Goal: Transaction & Acquisition: Register for event/course

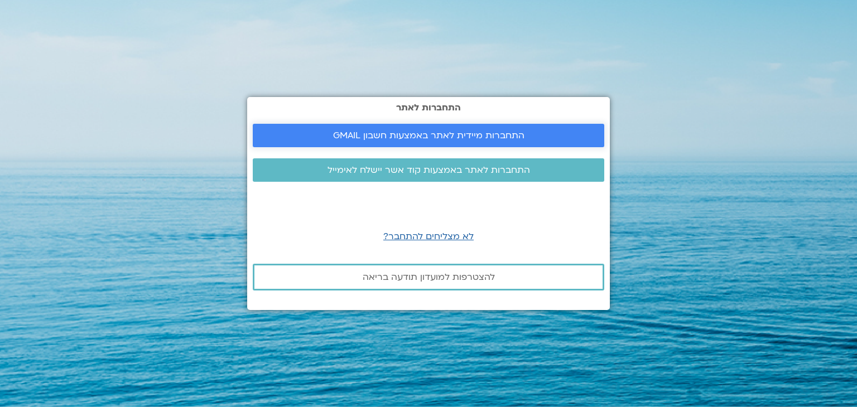
click at [486, 125] on link "התחברות מיידית לאתר באמצעות חשבון GMAIL" at bounding box center [428, 135] width 351 height 23
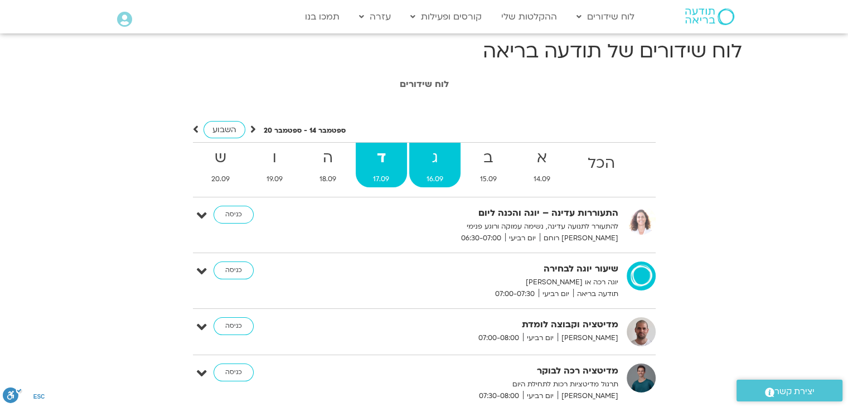
click at [414, 168] on strong "ג" at bounding box center [434, 158] width 51 height 25
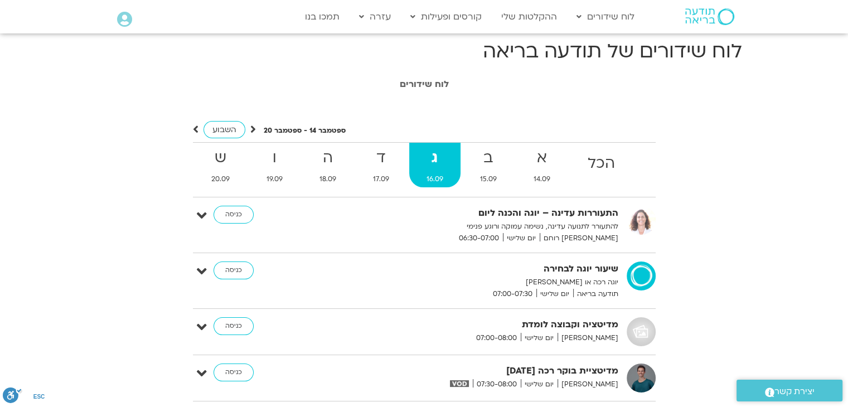
click at [414, 168] on strong "ג" at bounding box center [434, 158] width 51 height 25
click at [491, 154] on strong "ב" at bounding box center [488, 158] width 51 height 25
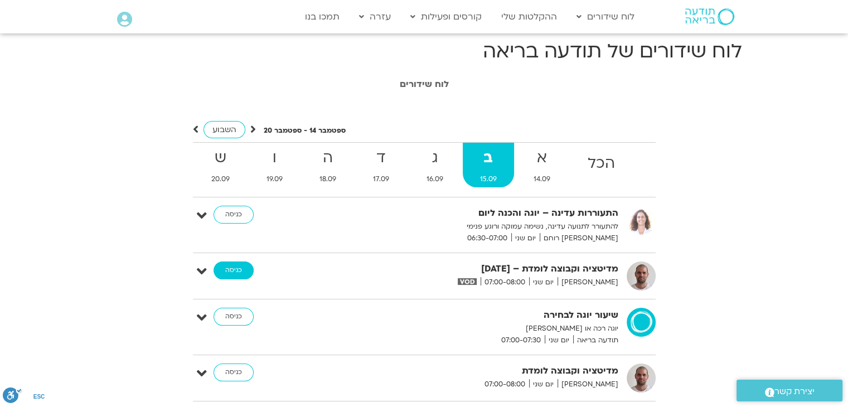
click at [238, 273] on link "כניסה" at bounding box center [234, 271] width 40 height 18
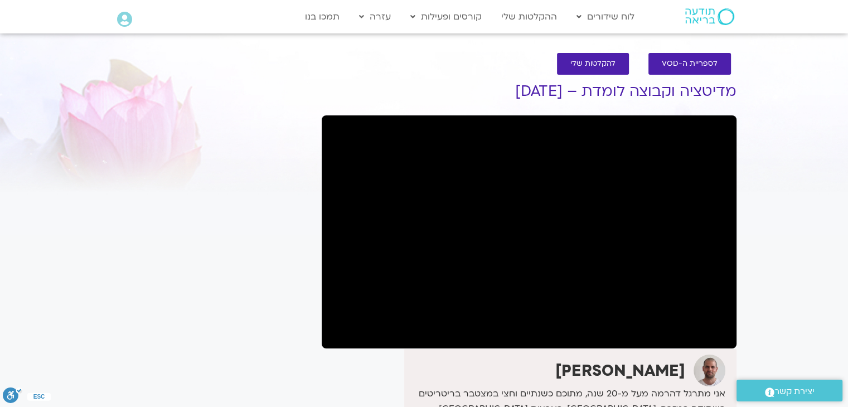
click at [120, 198] on div "It seems we can't find what you're looking for. It seems we can't find what you…" at bounding box center [212, 368] width 210 height 608
